Goal: Information Seeking & Learning: Learn about a topic

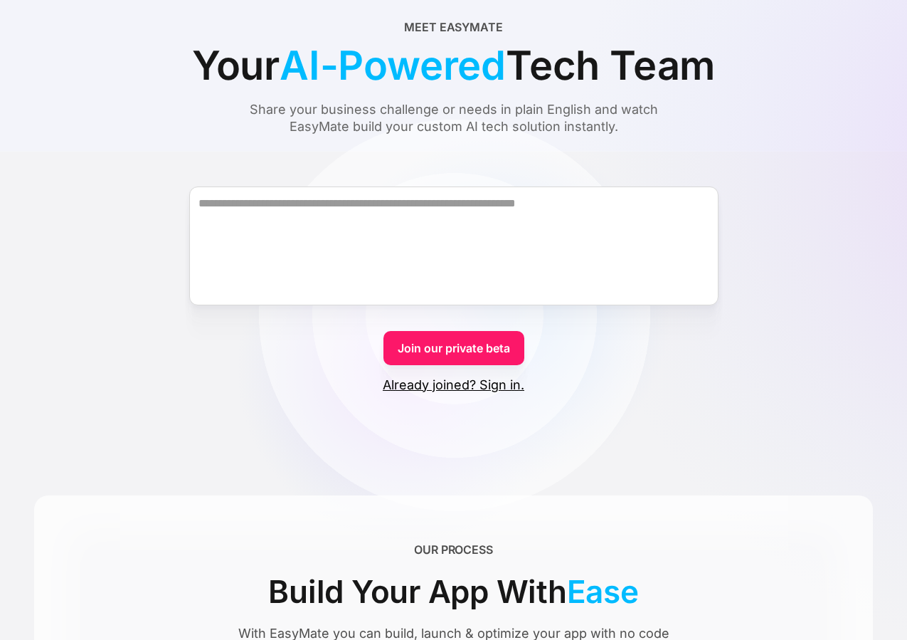
scroll to position [92, 0]
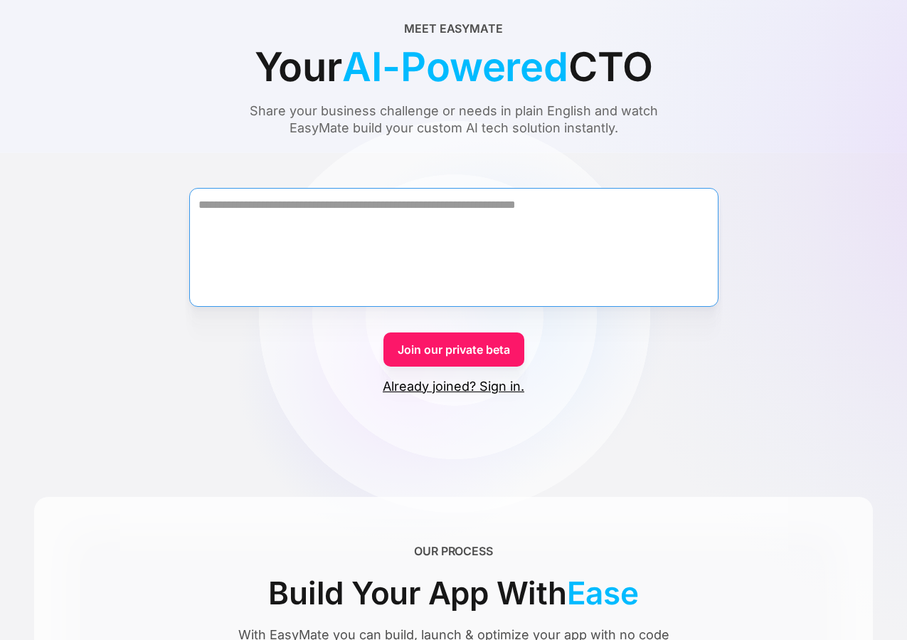
click at [517, 233] on textarea "Form" at bounding box center [453, 247] width 529 height 119
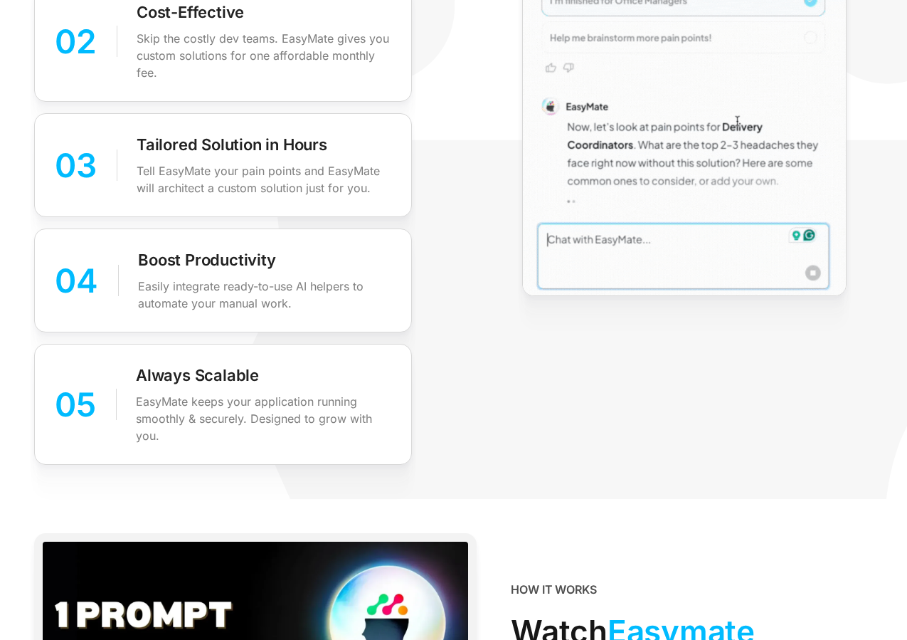
scroll to position [2698, 0]
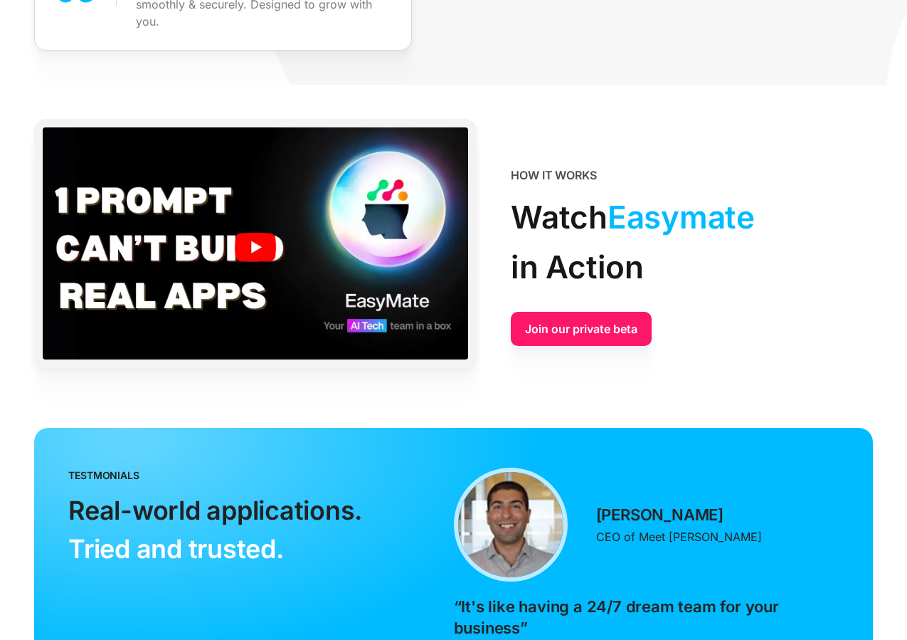
click at [242, 249] on img at bounding box center [255, 246] width 425 height 239
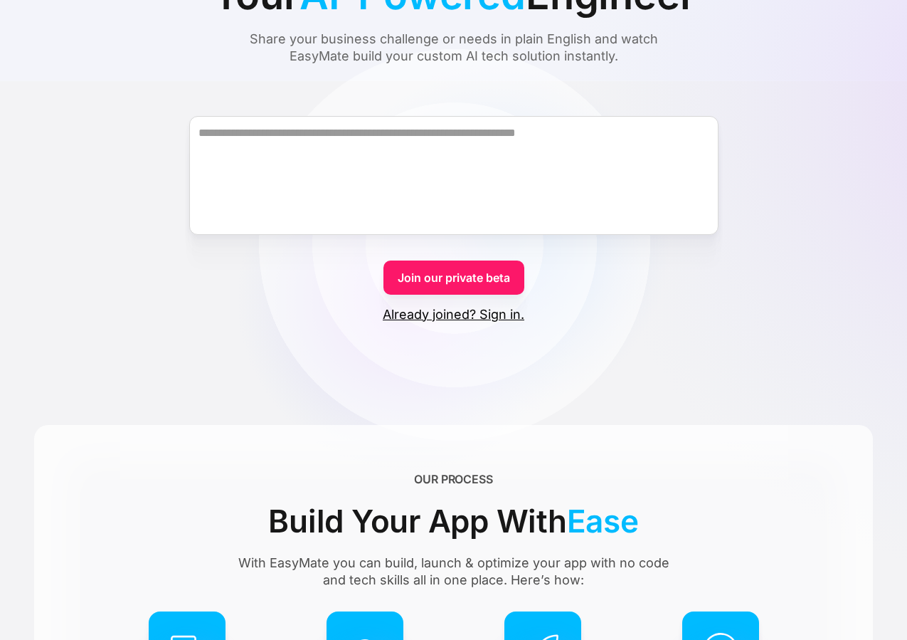
scroll to position [0, 0]
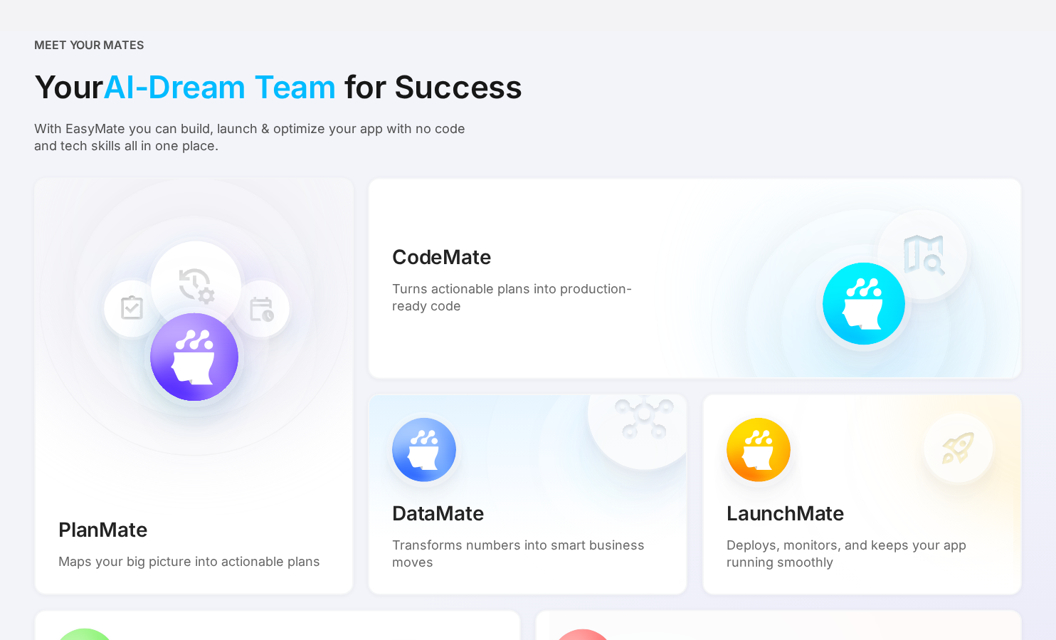
scroll to position [963, 0]
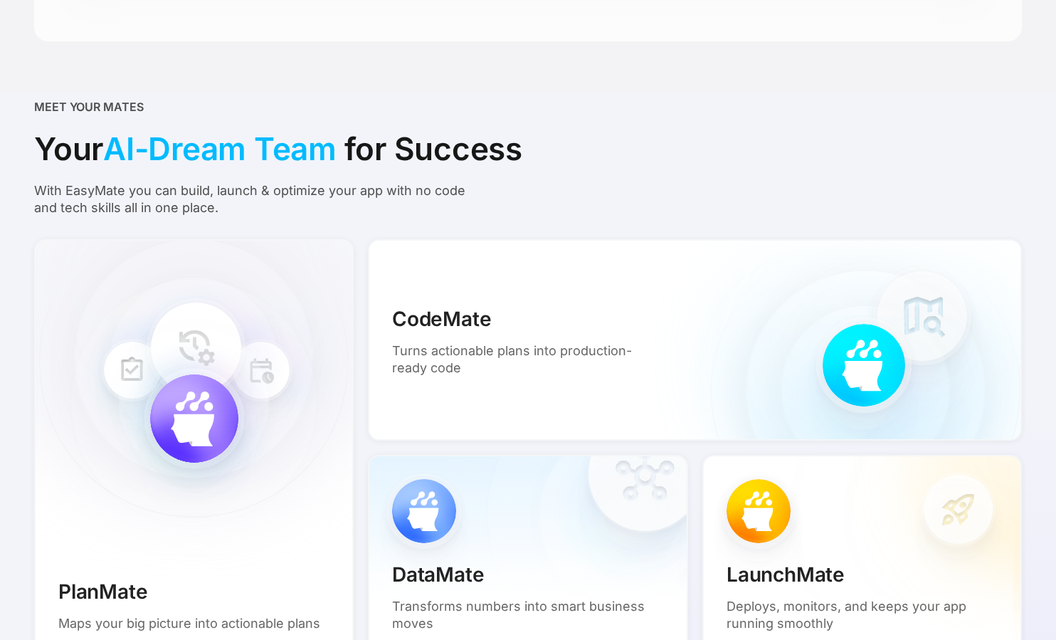
click at [180, 357] on div "PlanMate Maps your big picture into actionable plans" at bounding box center [193, 447] width 319 height 417
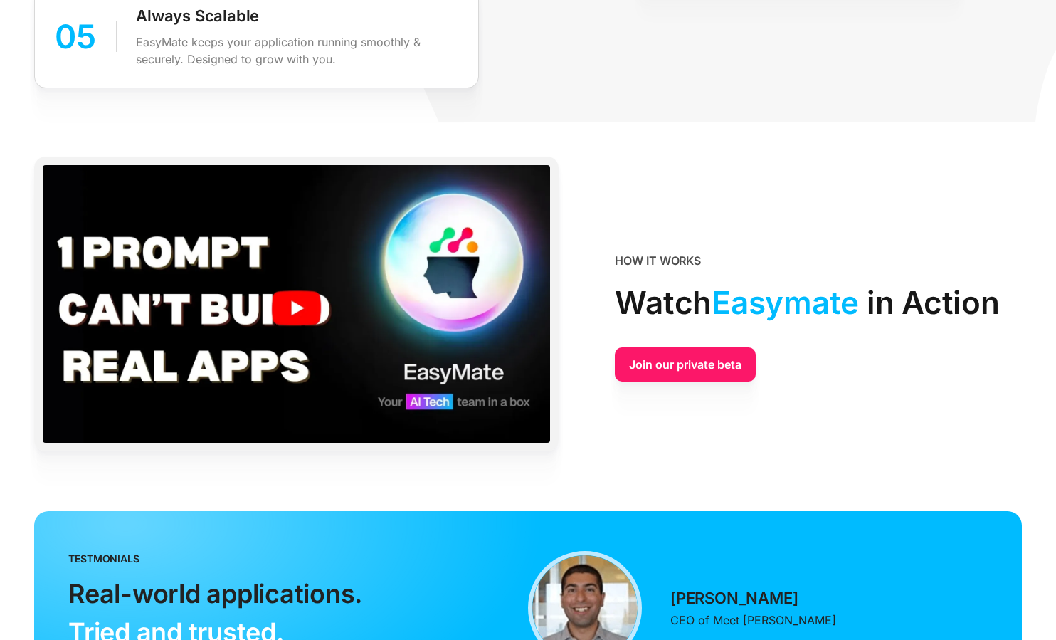
scroll to position [2583, 0]
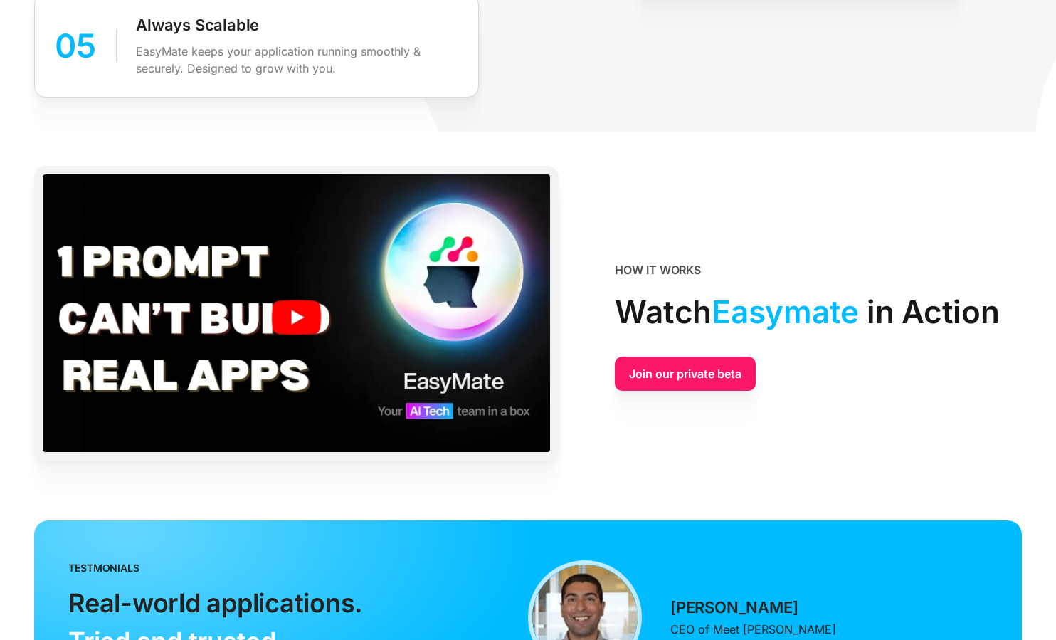
click at [281, 310] on img at bounding box center [296, 316] width 507 height 285
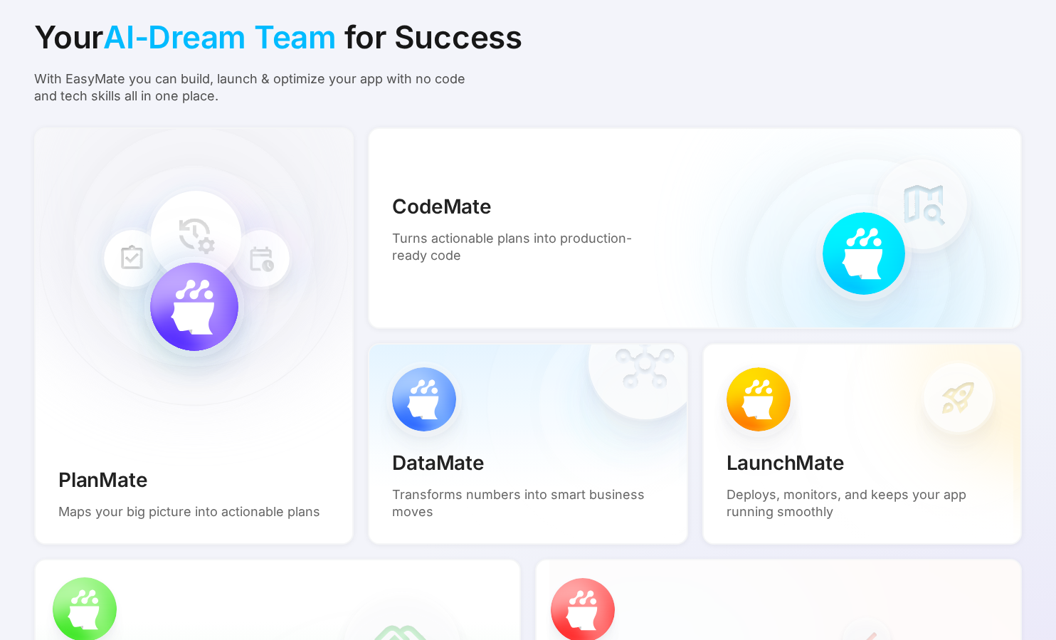
scroll to position [1074, 0]
click at [232, 295] on div "PlanMate Maps your big picture into actionable plans" at bounding box center [193, 336] width 319 height 417
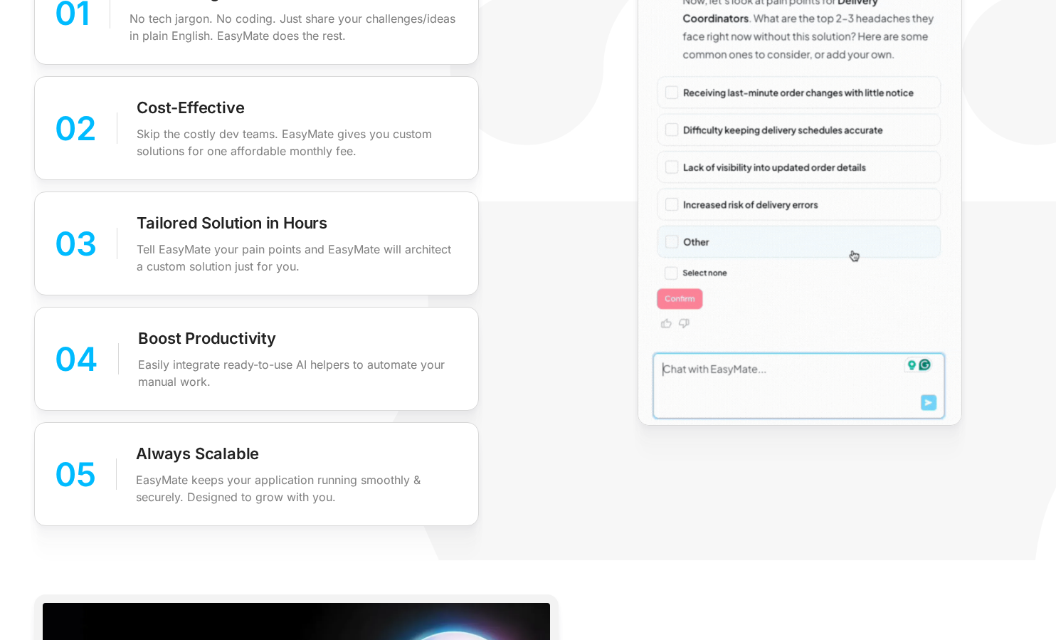
scroll to position [1888, 0]
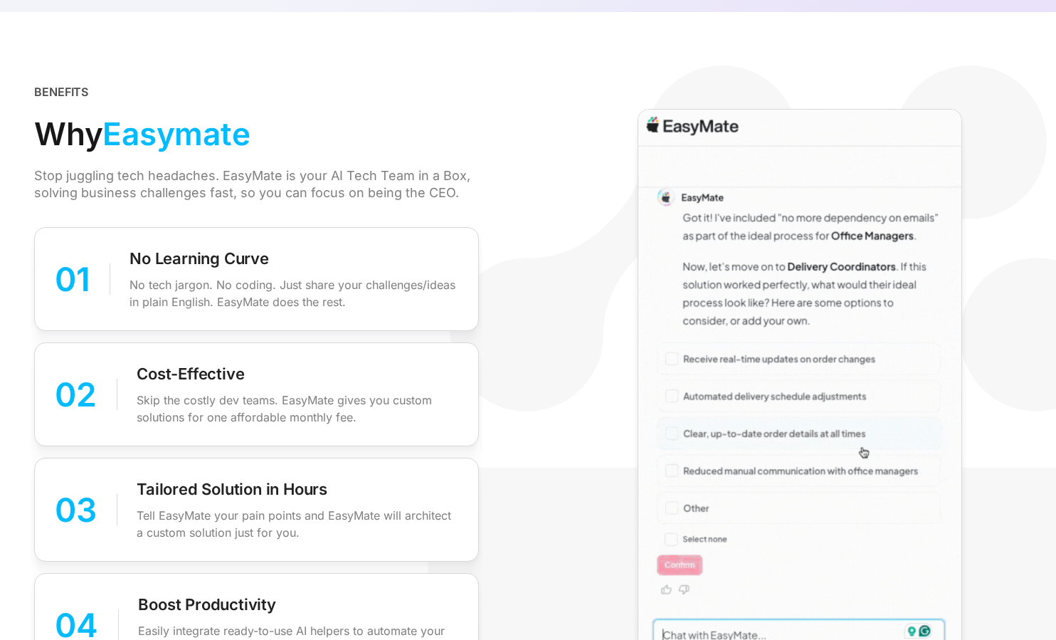
click at [198, 307] on p "No tech jargon. No coding. Just share your challenges/ideas in plain English. E…" at bounding box center [293, 293] width 328 height 34
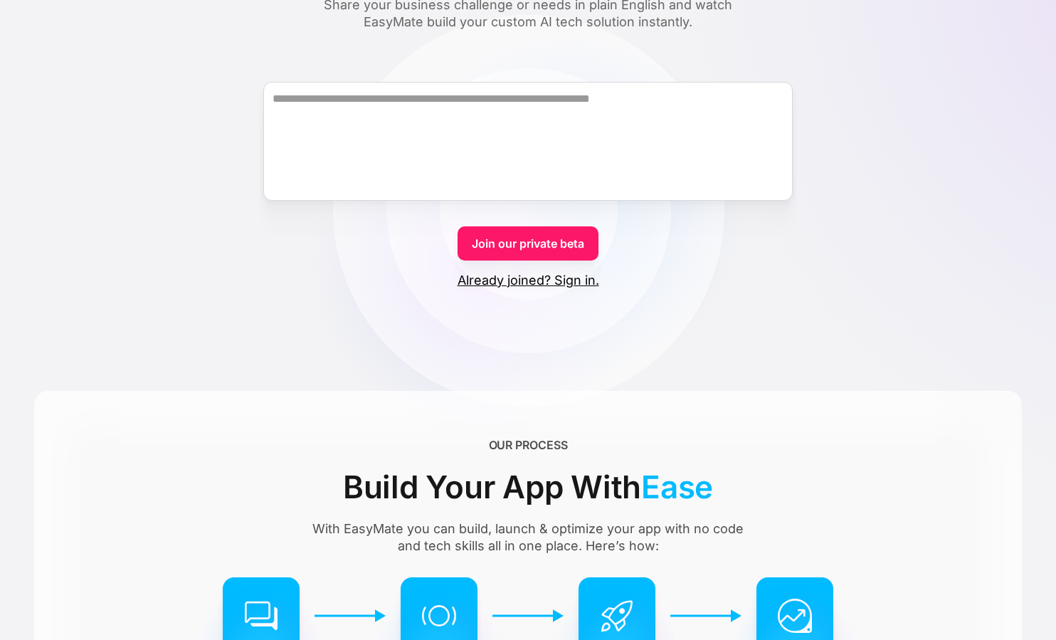
scroll to position [0, 0]
